Goal: Task Accomplishment & Management: Manage account settings

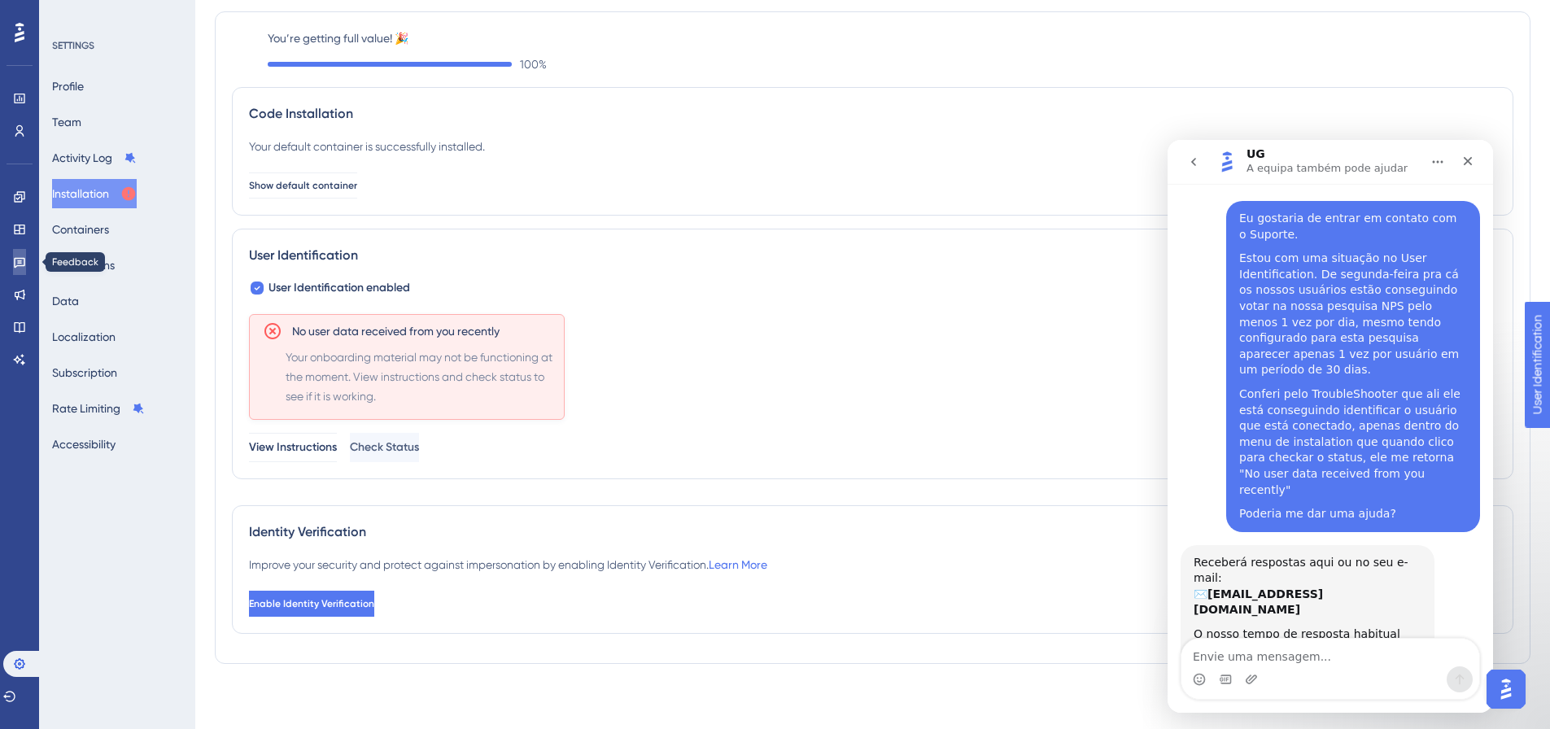
click at [24, 265] on icon at bounding box center [19, 263] width 11 height 11
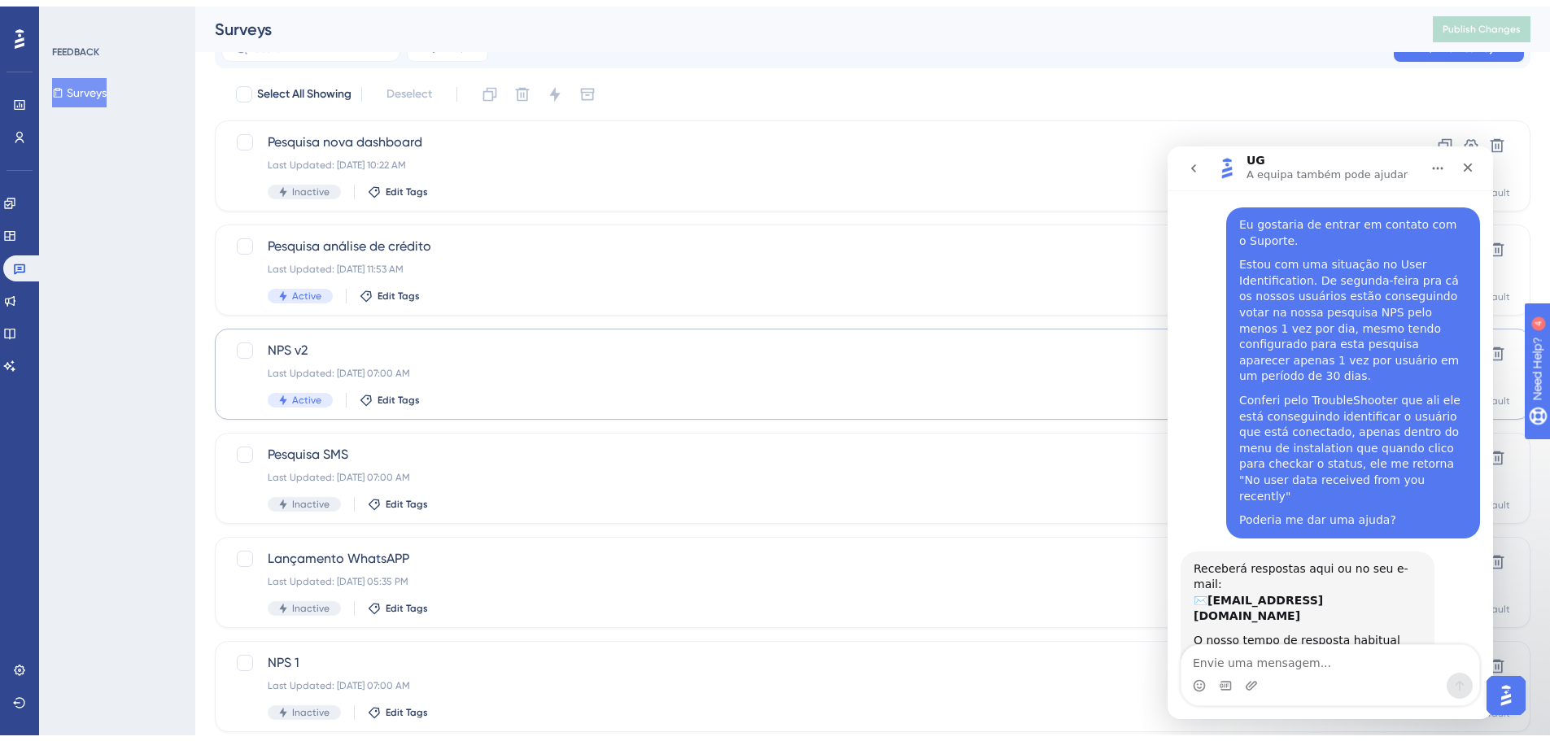
scroll to position [72, 0]
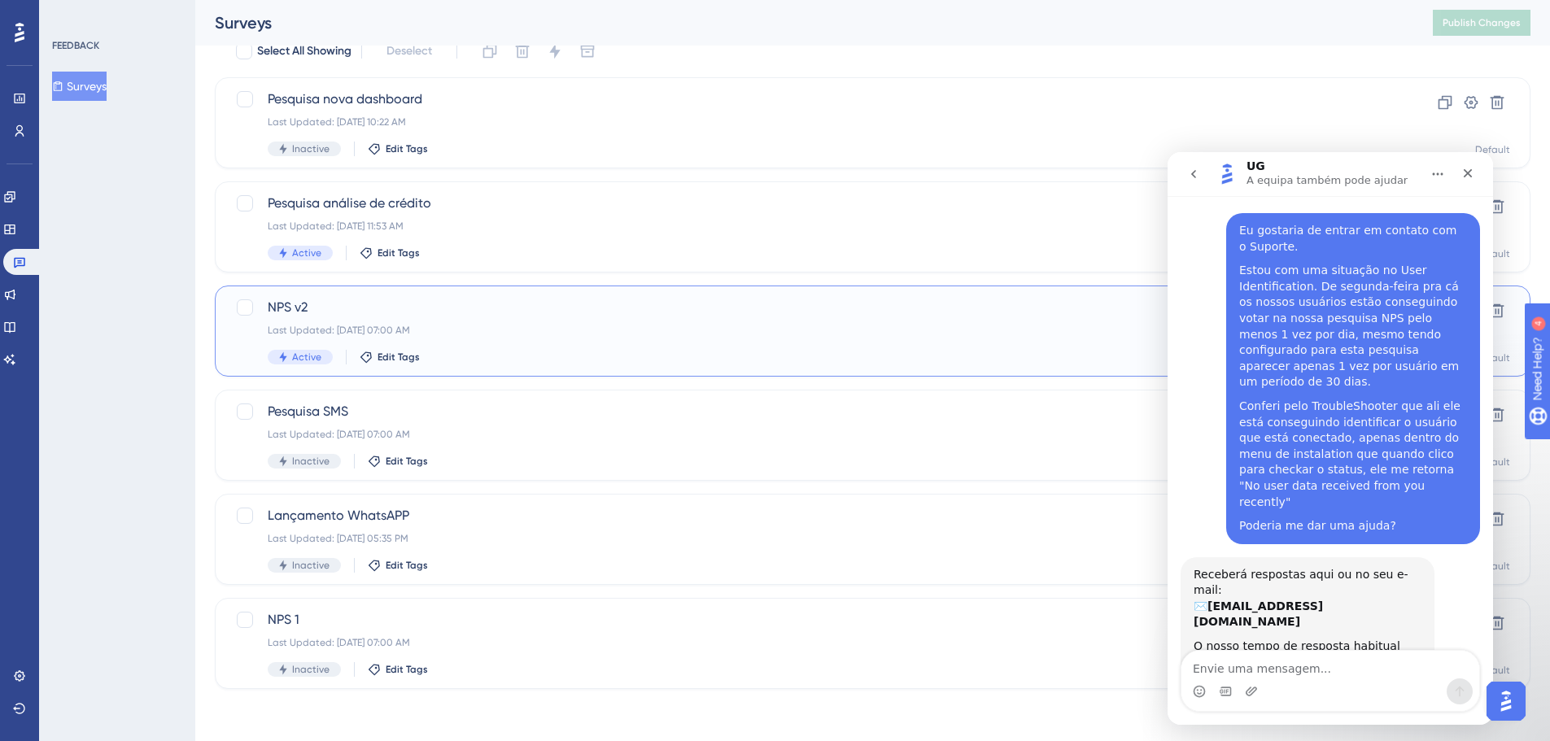
click at [927, 335] on div "Last Updated: [DATE] 07:00 AM" at bounding box center [808, 330] width 1080 height 13
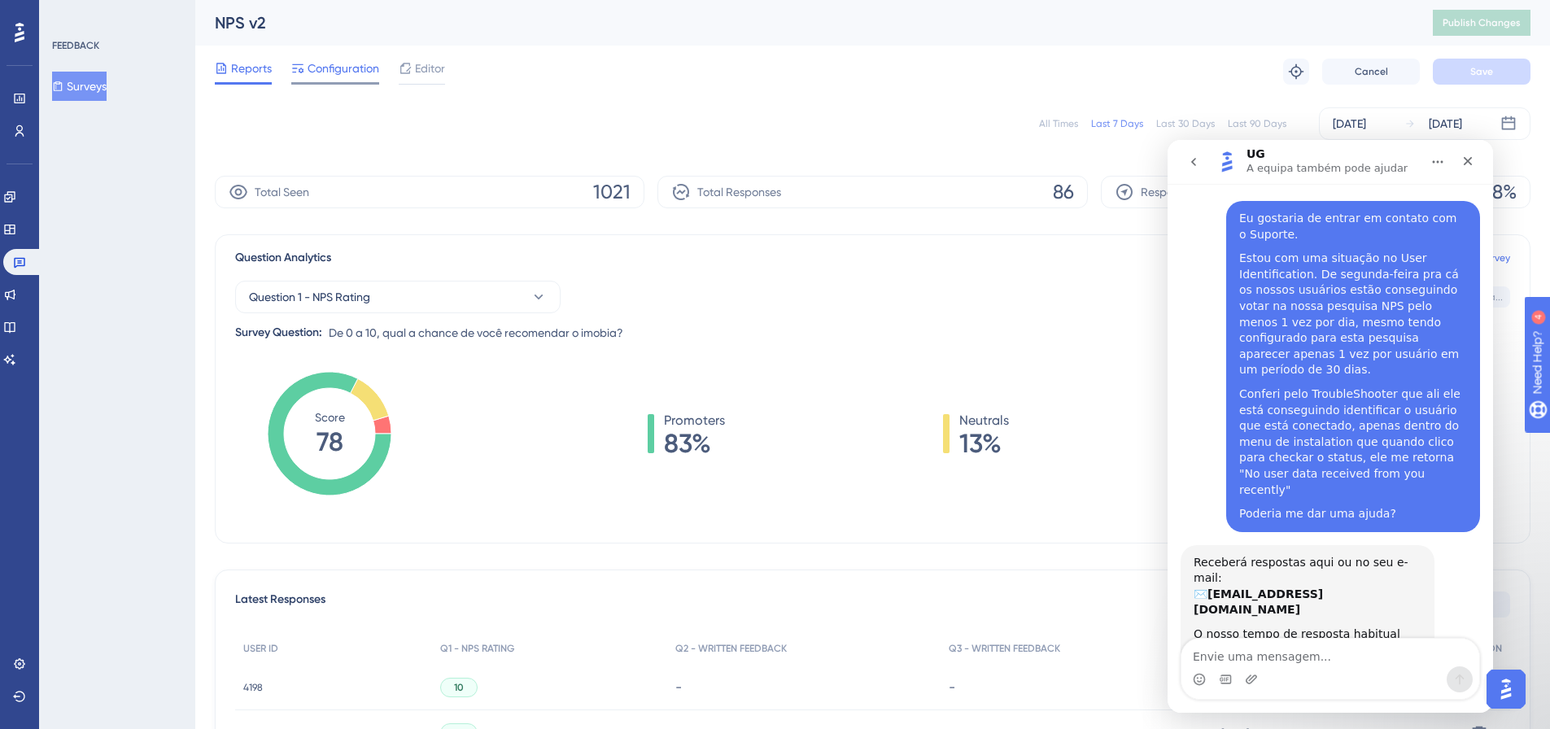
click at [354, 71] on span "Configuration" at bounding box center [344, 69] width 72 height 20
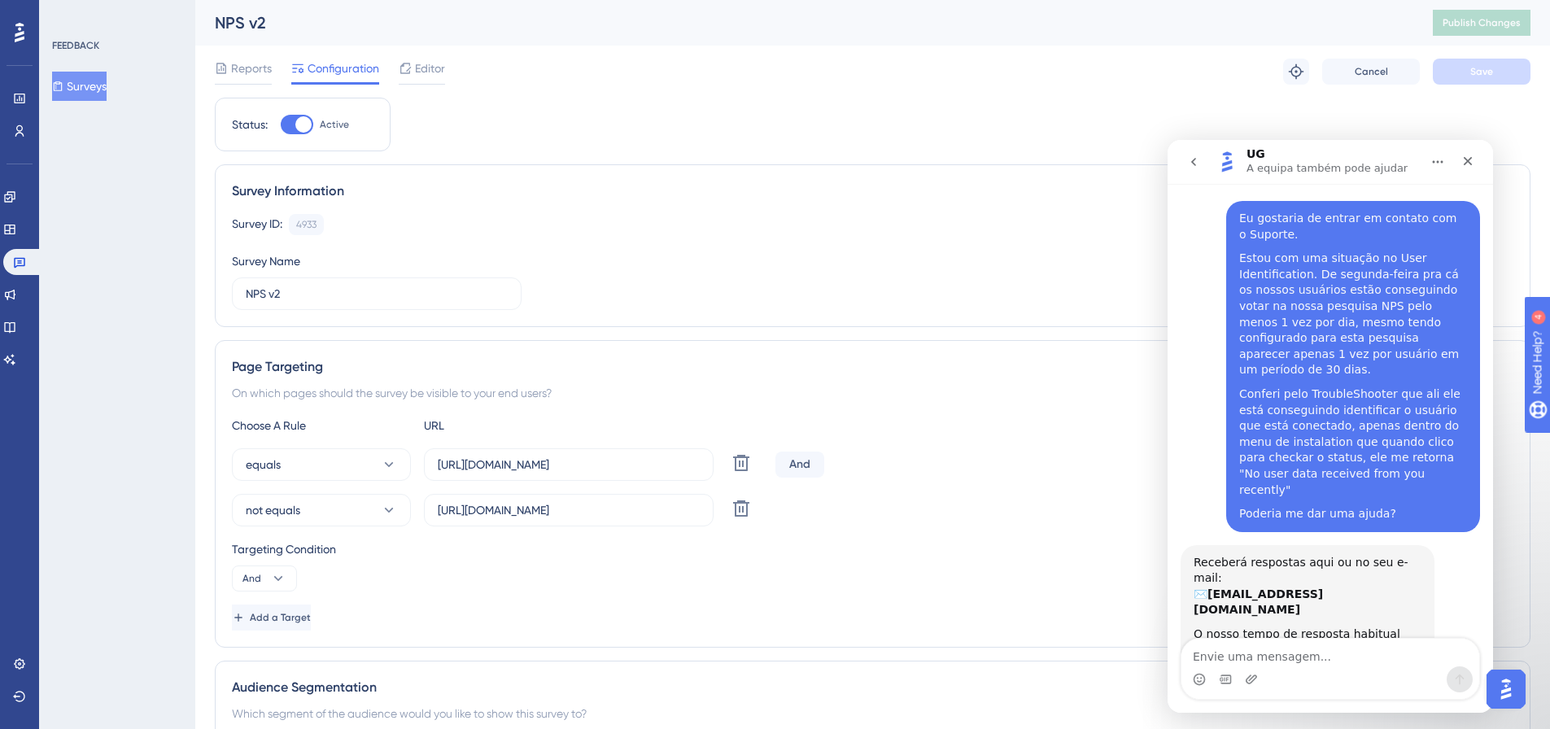
click at [305, 126] on div at bounding box center [303, 124] width 16 height 16
click at [281, 125] on input "Active" at bounding box center [280, 125] width 1 height 1
checkbox input "false"
click at [1493, 81] on button "Save" at bounding box center [1482, 72] width 98 height 26
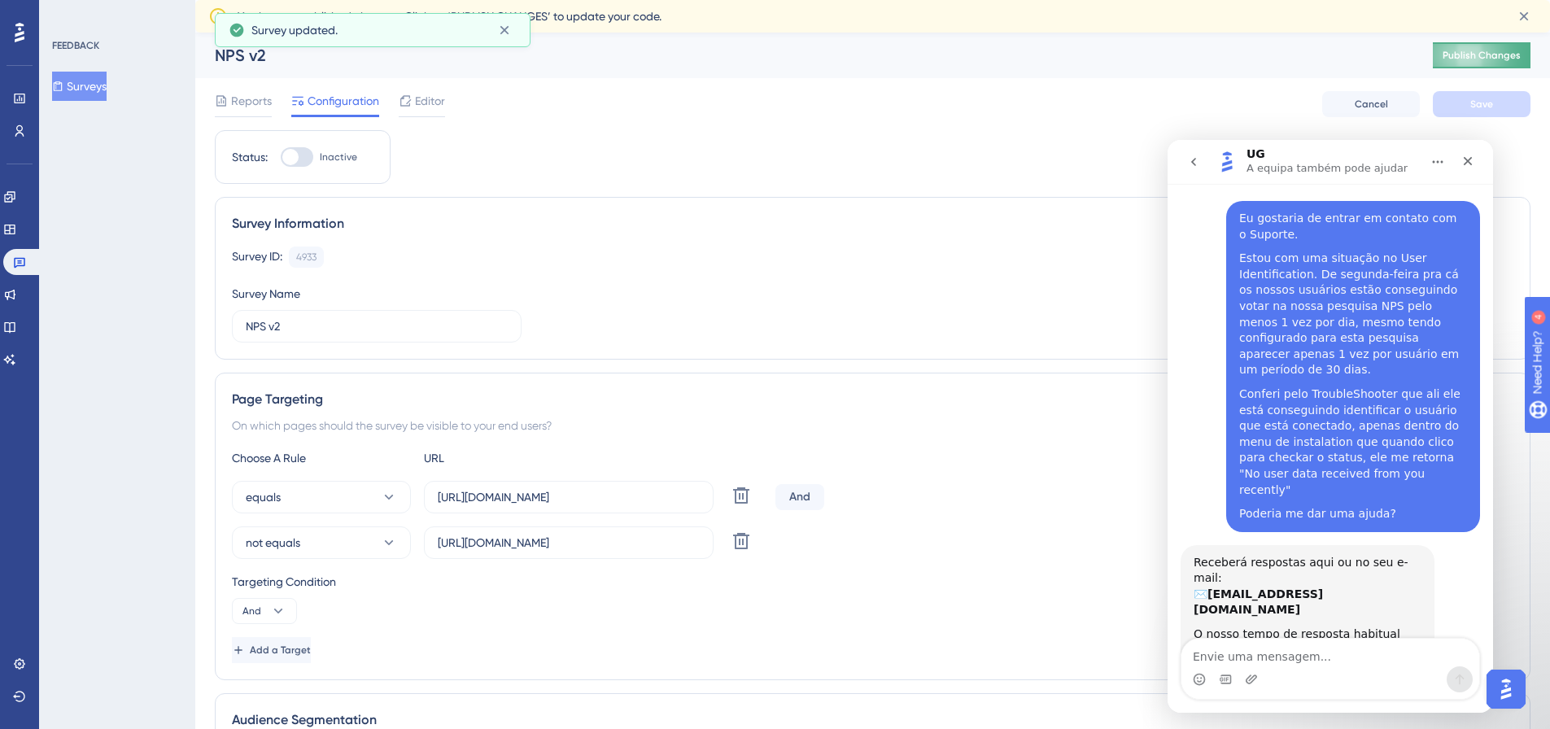
click at [1489, 67] on button "Publish Changes" at bounding box center [1482, 55] width 98 height 26
